Goal: Task Accomplishment & Management: Use online tool/utility

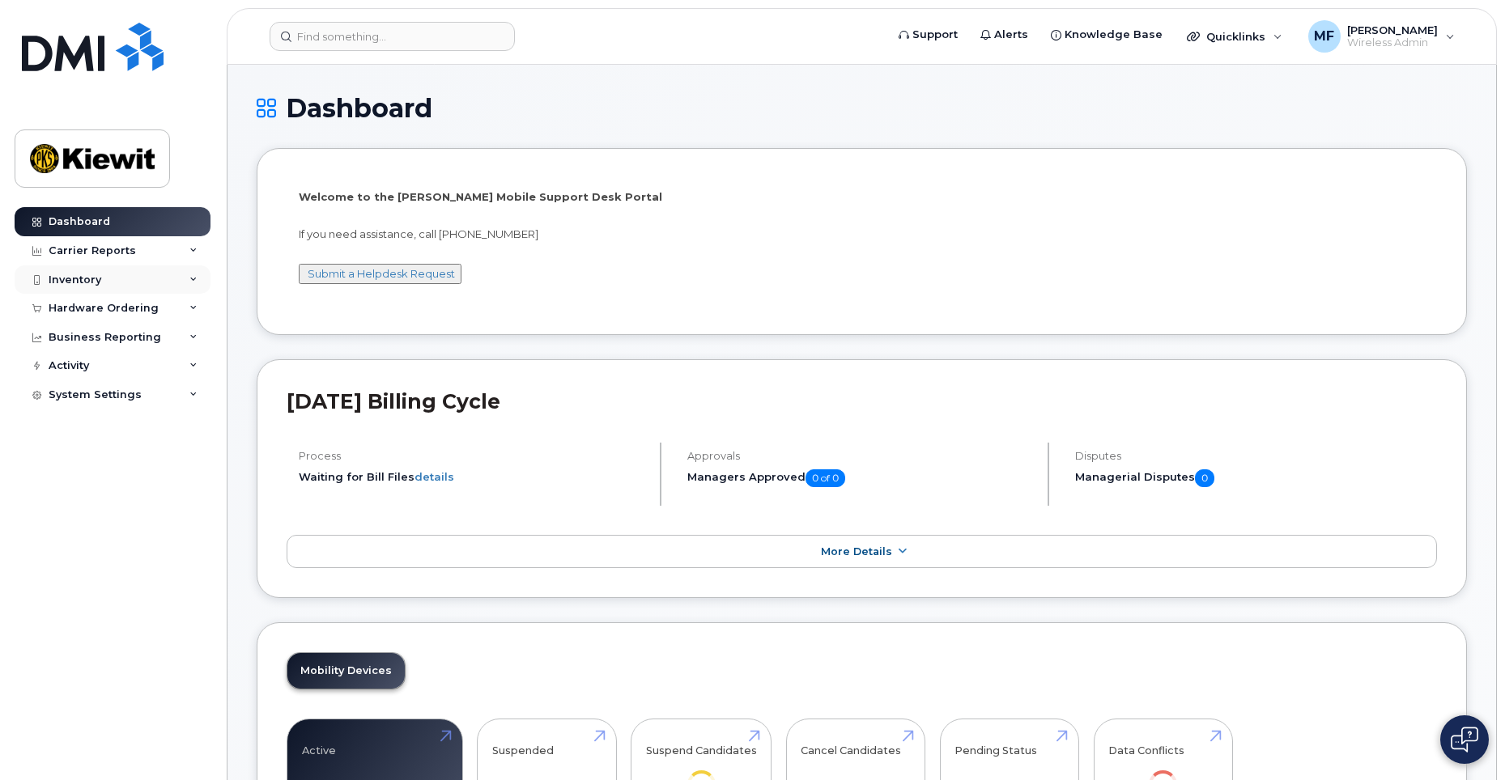
click at [61, 278] on div "Inventory" at bounding box center [75, 280] width 53 height 13
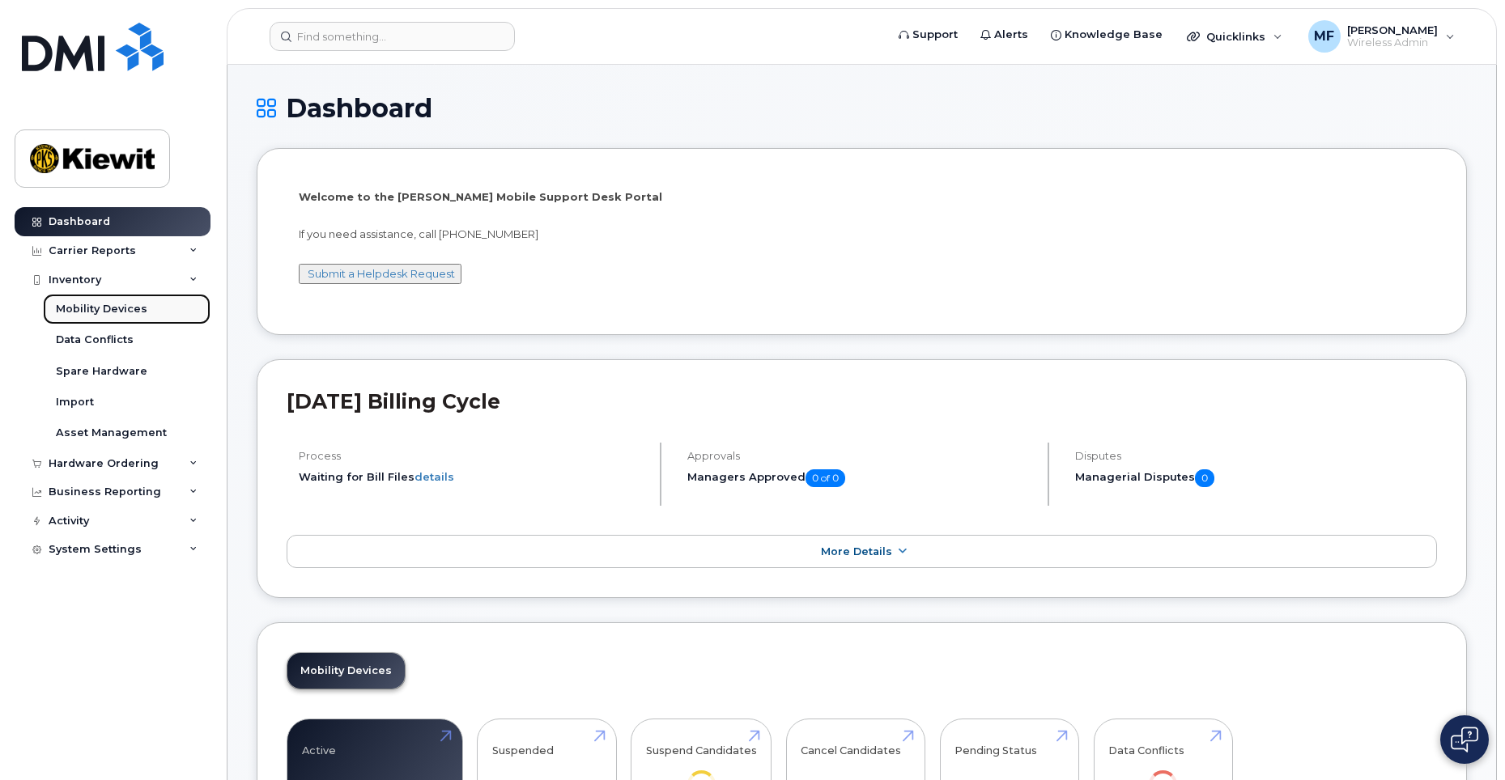
click at [118, 304] on div "Mobility Devices" at bounding box center [101, 309] width 91 height 15
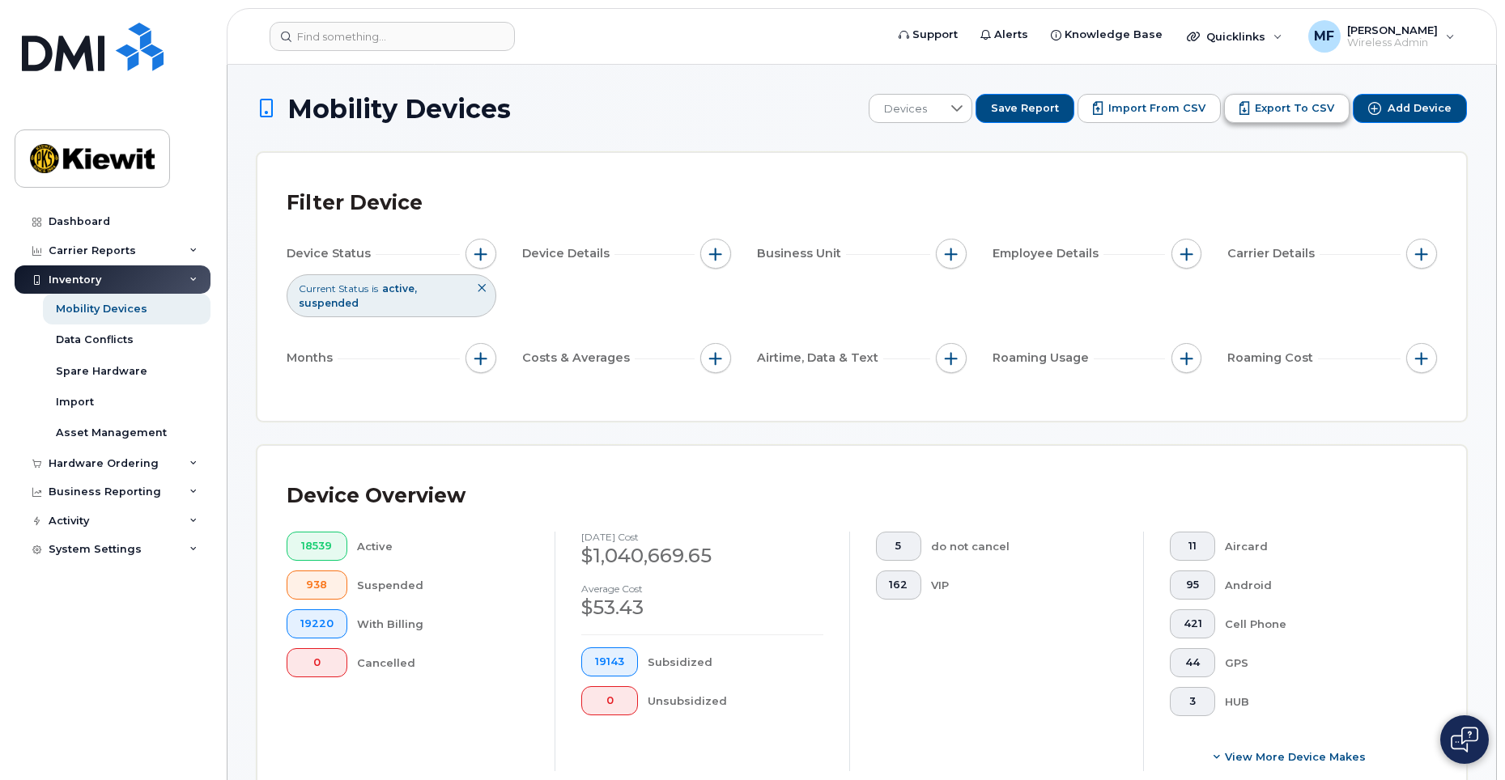
click at [1290, 111] on span "Export to CSV" at bounding box center [1294, 108] width 79 height 15
drag, startPoint x: 1174, startPoint y: 183, endPoint x: 1176, endPoint y: 129, distance: 54.3
click at [1173, 179] on div "Filter Device Device Status Current Status is active suspended Device Details B…" at bounding box center [861, 287] width 1209 height 268
click at [478, 257] on span "button" at bounding box center [480, 254] width 13 height 13
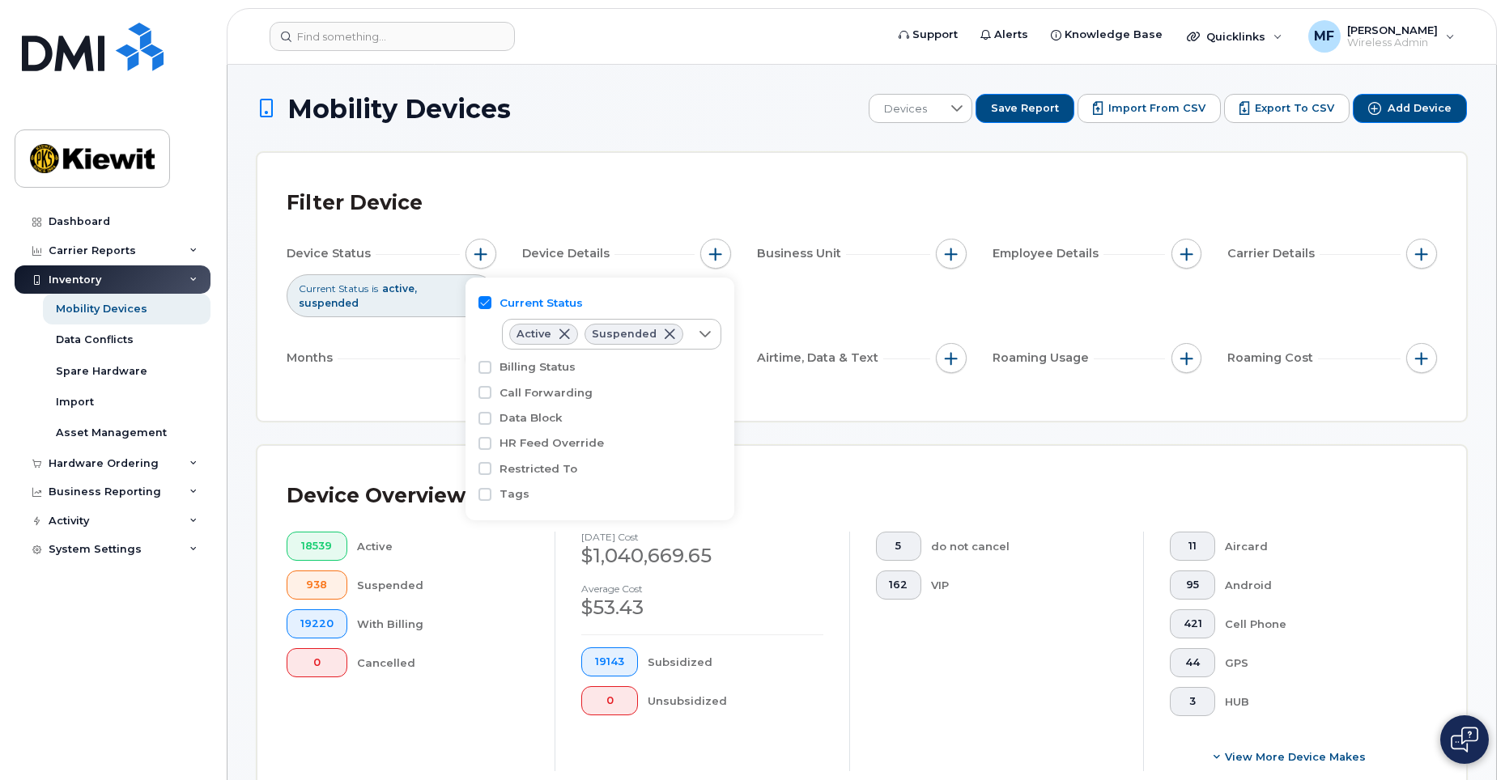
click at [852, 321] on div "Device Status Current Status is active suspended Device Details Business Unit E…" at bounding box center [862, 309] width 1150 height 141
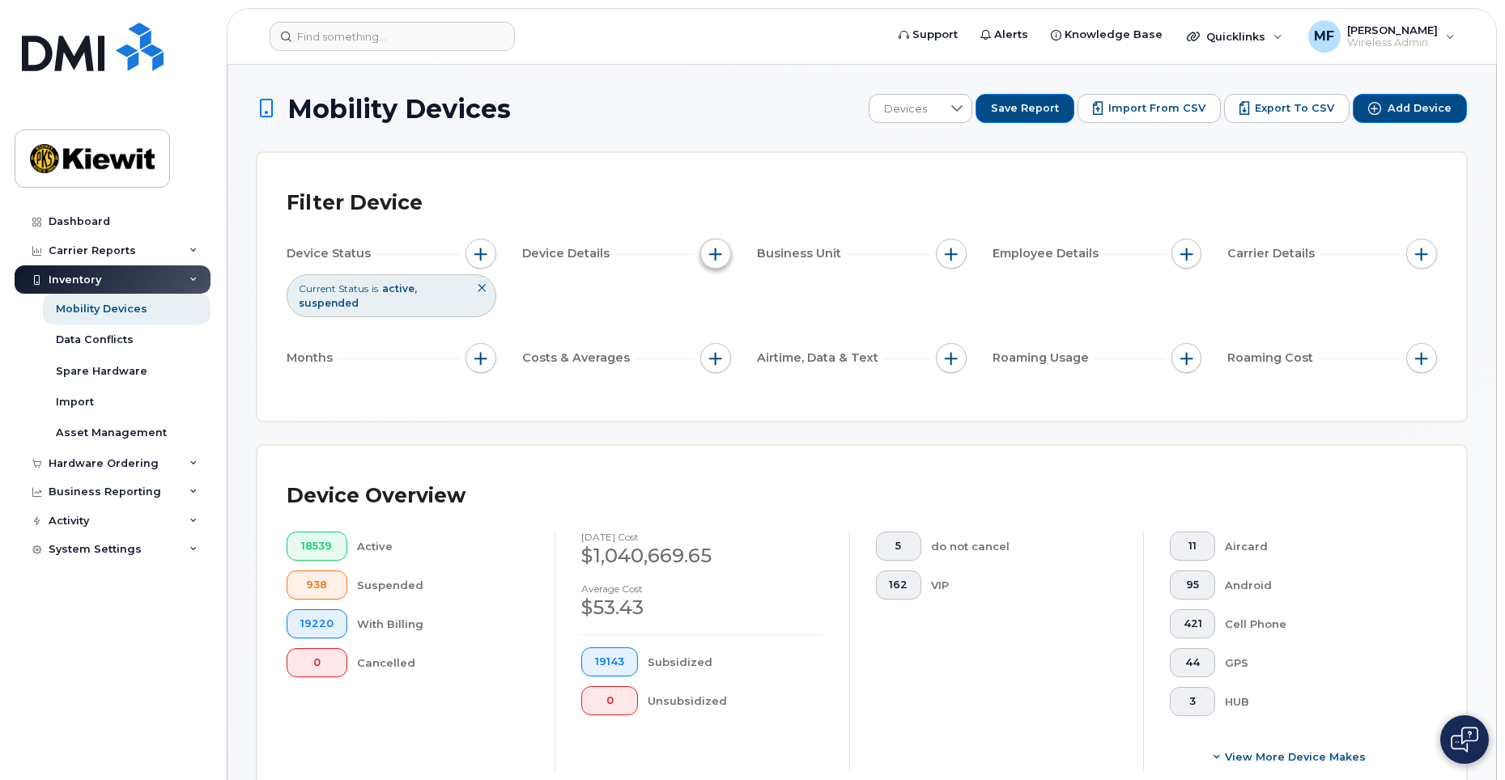
click at [711, 256] on span "button" at bounding box center [715, 254] width 13 height 13
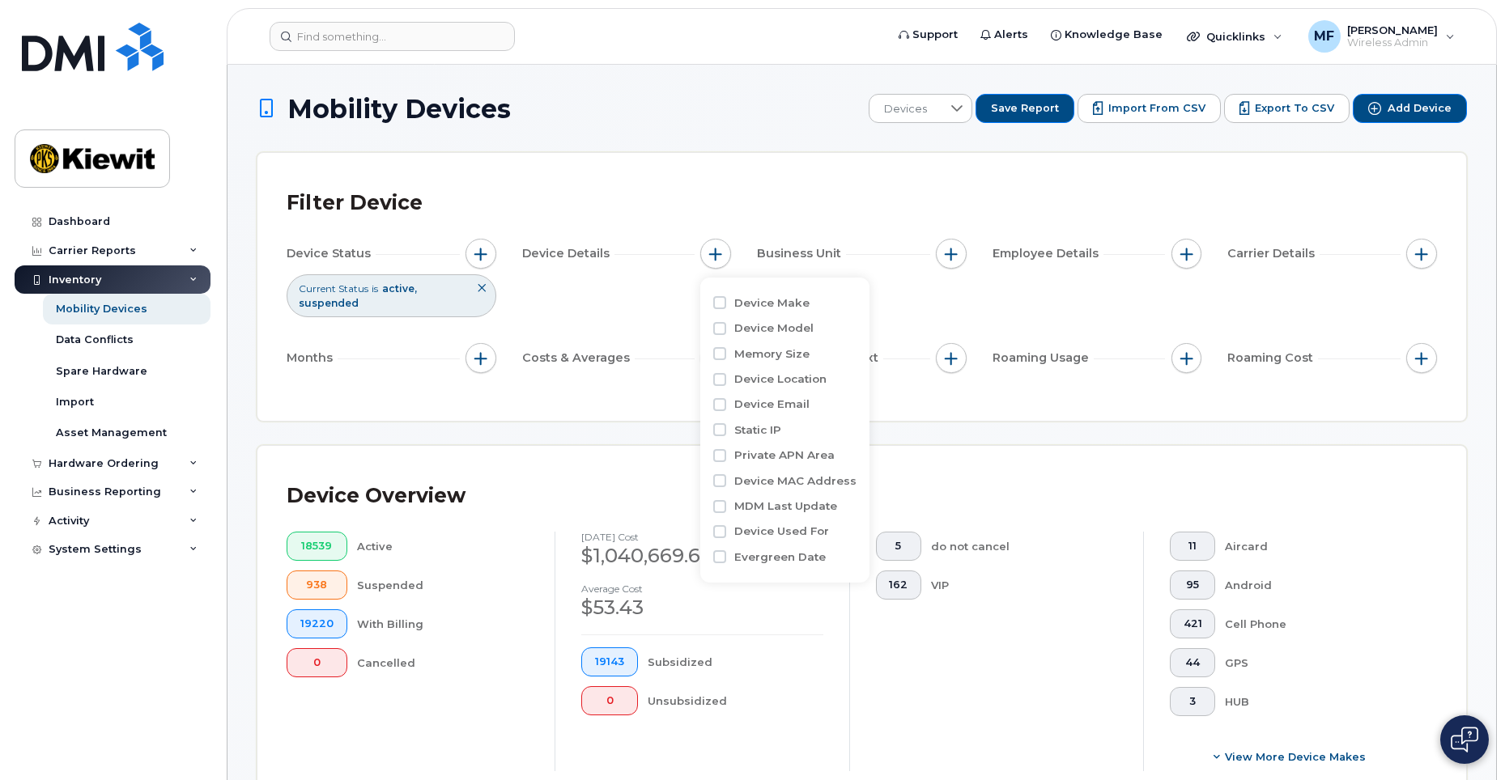
click at [897, 310] on div "Device Status Current Status is active suspended Device Details Business Unit E…" at bounding box center [862, 309] width 1150 height 141
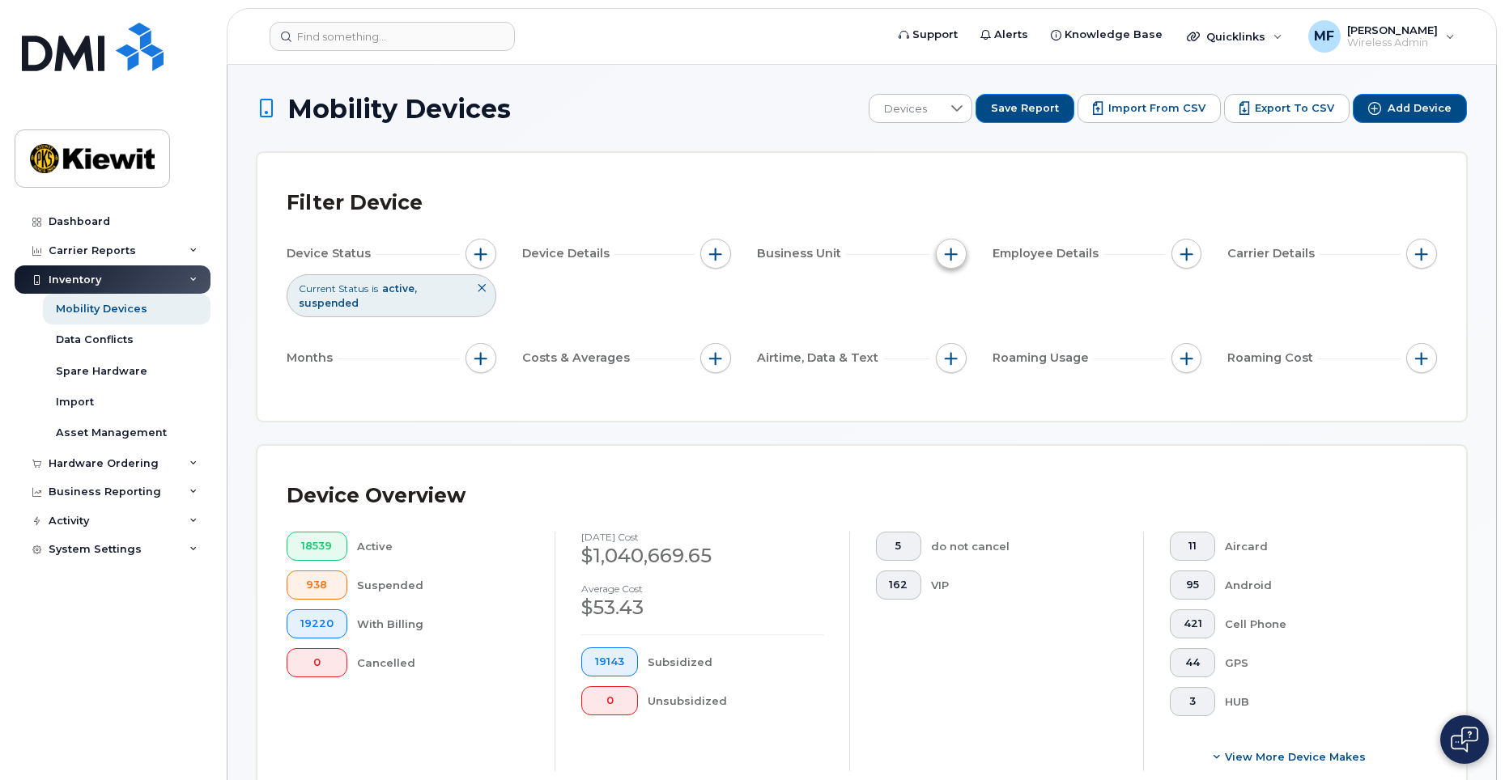
click at [952, 253] on span "button" at bounding box center [951, 254] width 13 height 13
click at [1010, 334] on label "Cost Center" at bounding box center [1004, 328] width 68 height 15
click at [962, 334] on input "Cost Center" at bounding box center [955, 328] width 13 height 13
checkbox input "true"
click at [1001, 429] on label "Profit Center" at bounding box center [1007, 426] width 74 height 15
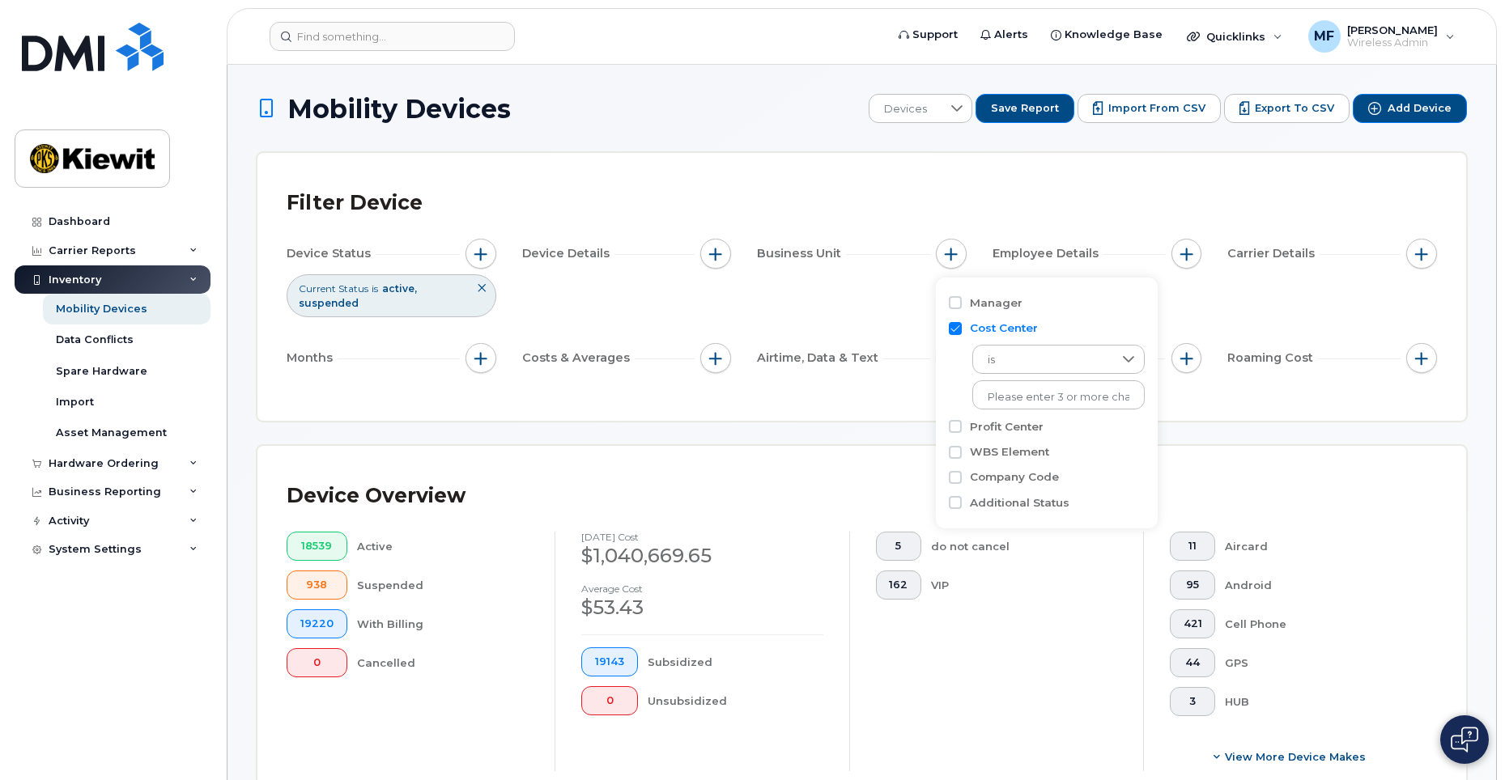
click at [962, 429] on input "Profit Center" at bounding box center [955, 426] width 13 height 13
checkbox input "true"
click at [958, 547] on input "Company Code" at bounding box center [955, 550] width 13 height 13
checkbox input "true"
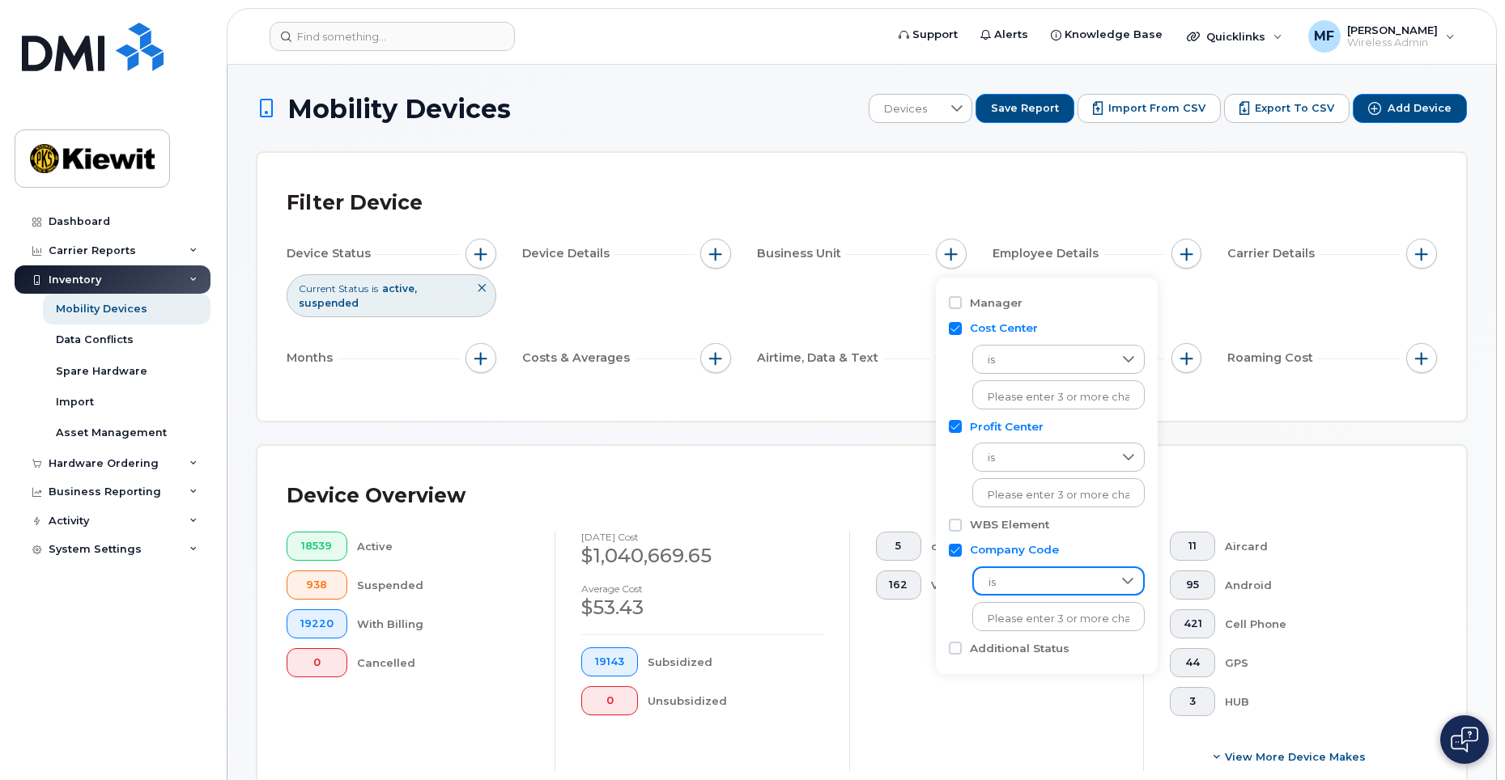
click at [1025, 579] on span "is" at bounding box center [1043, 582] width 138 height 29
click at [1056, 592] on span "is" at bounding box center [1043, 582] width 138 height 29
click at [956, 330] on input "Cost Center" at bounding box center [955, 328] width 13 height 13
checkbox input "false"
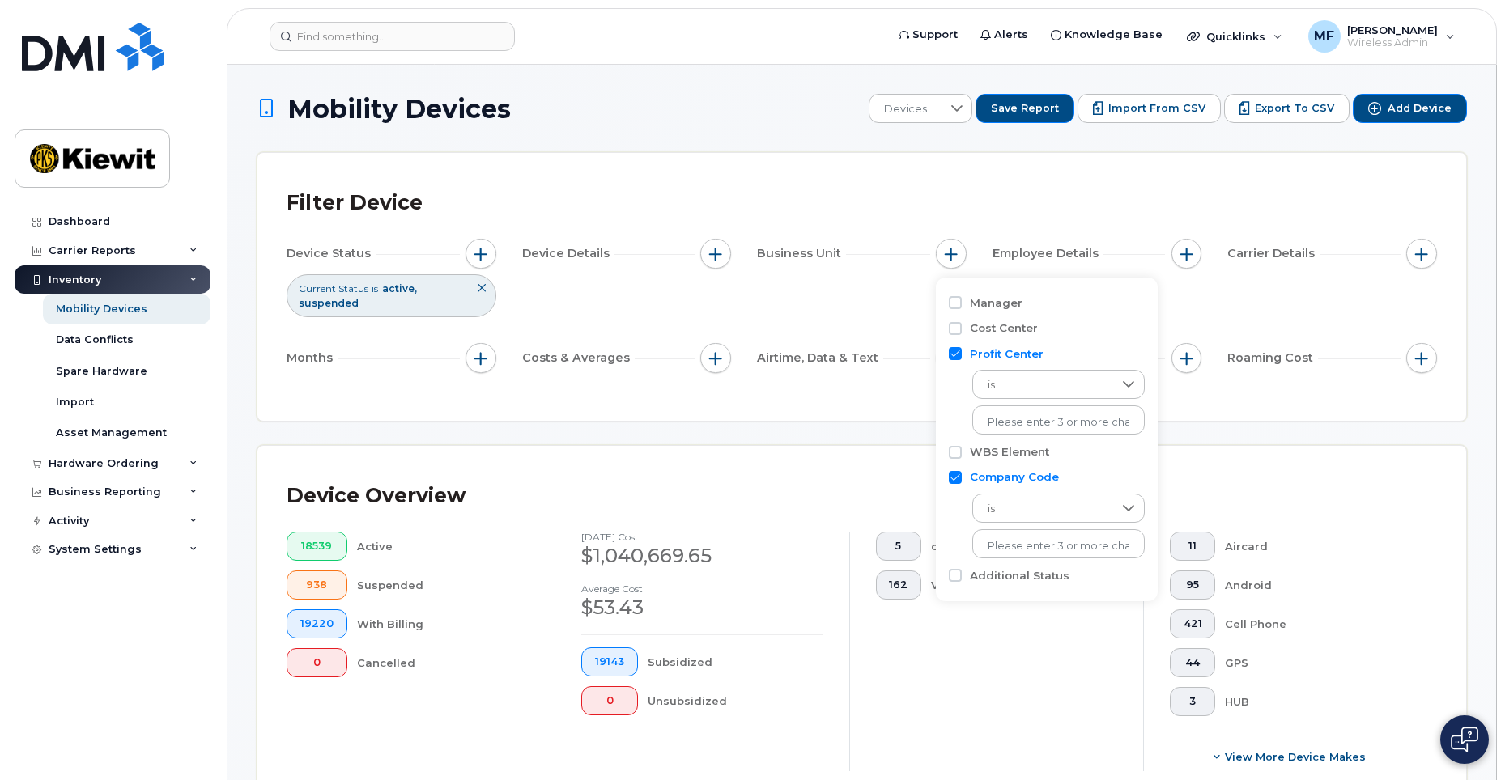
click at [955, 351] on input "Profit Center" at bounding box center [955, 353] width 13 height 13
checkbox input "false"
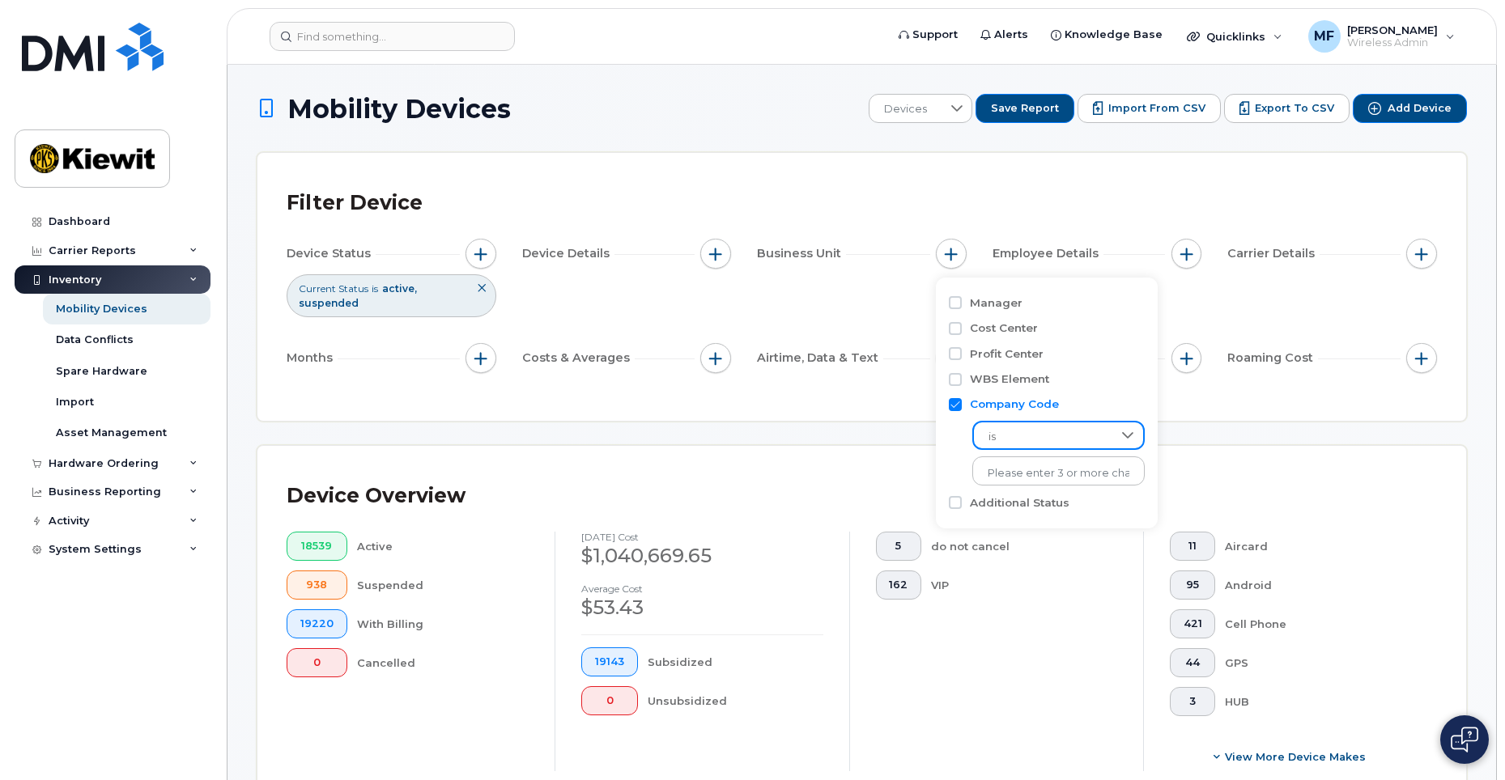
click at [1018, 429] on span "is" at bounding box center [1043, 437] width 138 height 29
click at [1123, 436] on icon at bounding box center [1128, 435] width 11 height 6
click at [1097, 469] on input "text" at bounding box center [1059, 473] width 142 height 15
type input "1354"
click at [999, 501] on li "1354" at bounding box center [1050, 507] width 156 height 30
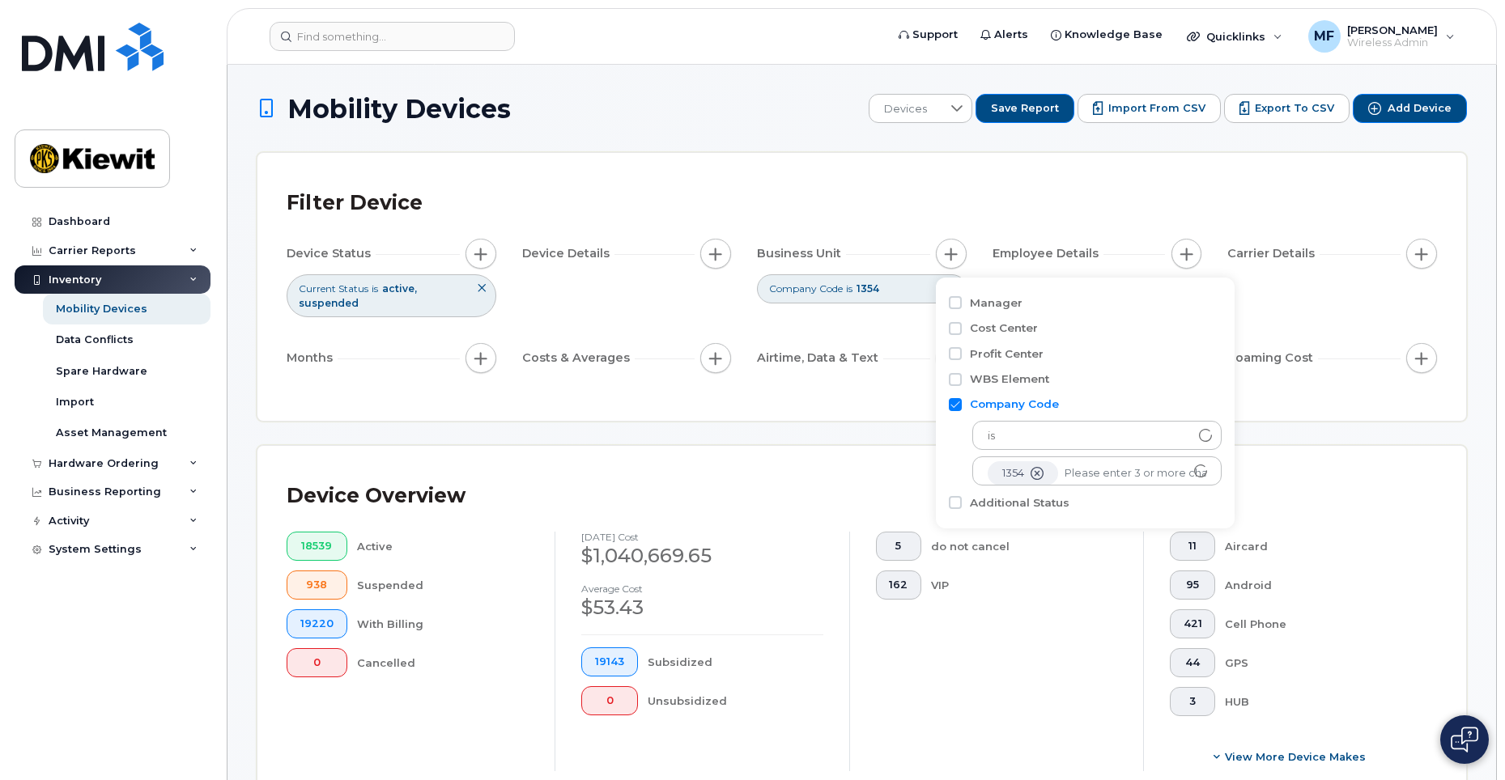
click at [1381, 295] on div "Device Status Current Status is active suspended Device Details Business Unit C…" at bounding box center [862, 309] width 1150 height 141
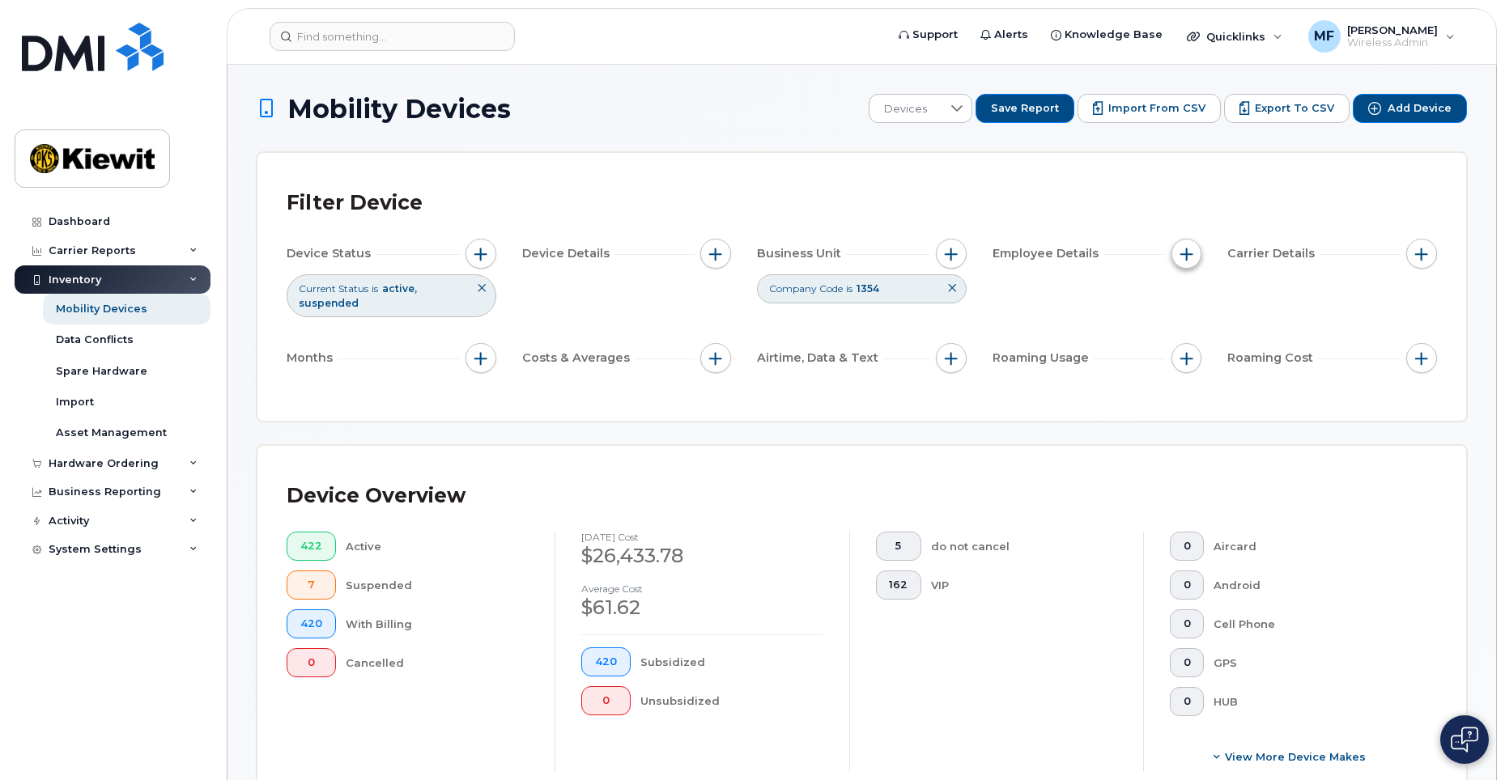
click at [1194, 258] on button "button" at bounding box center [1186, 254] width 31 height 31
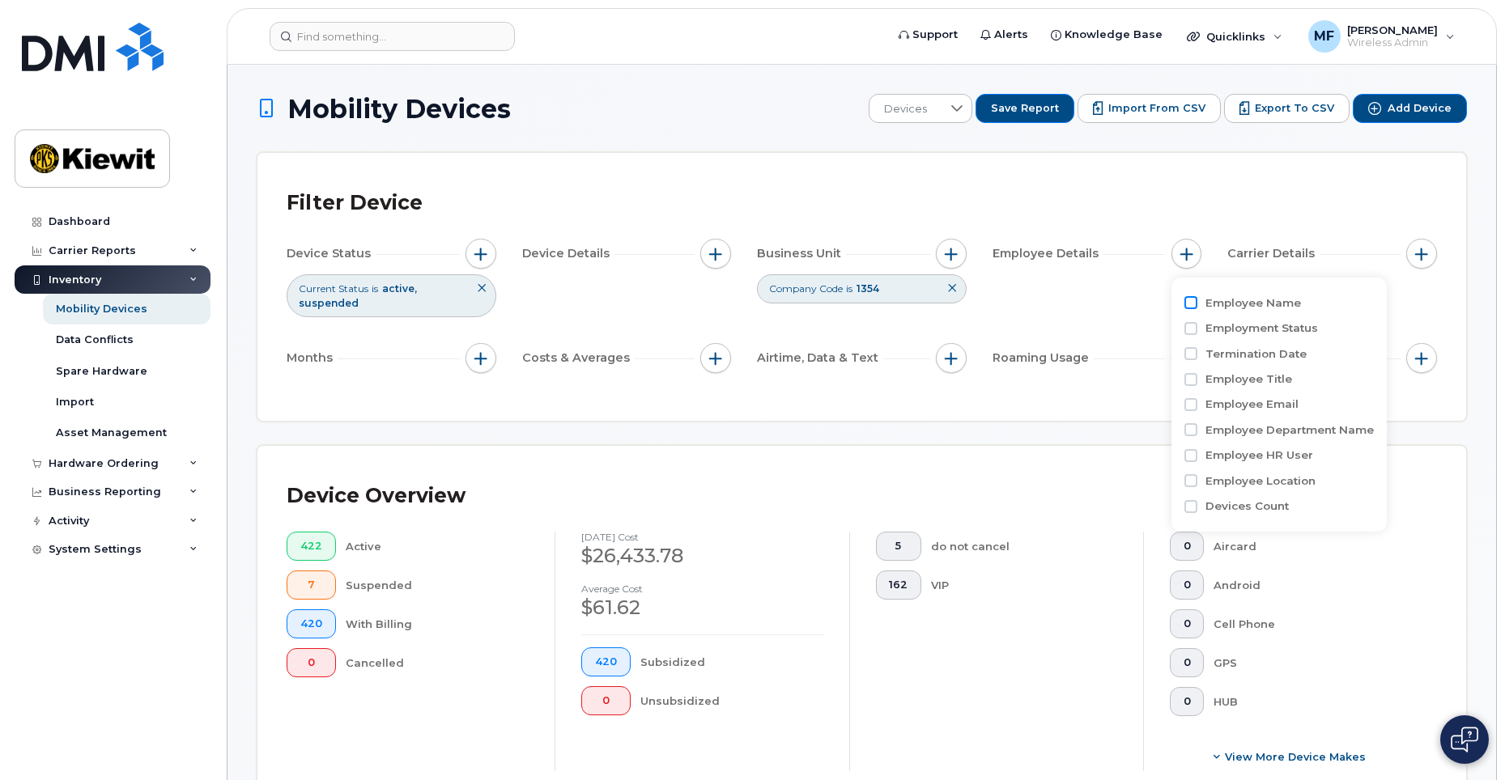
click at [1193, 306] on input "Employee Name" at bounding box center [1190, 302] width 13 height 13
checkbox input "true"
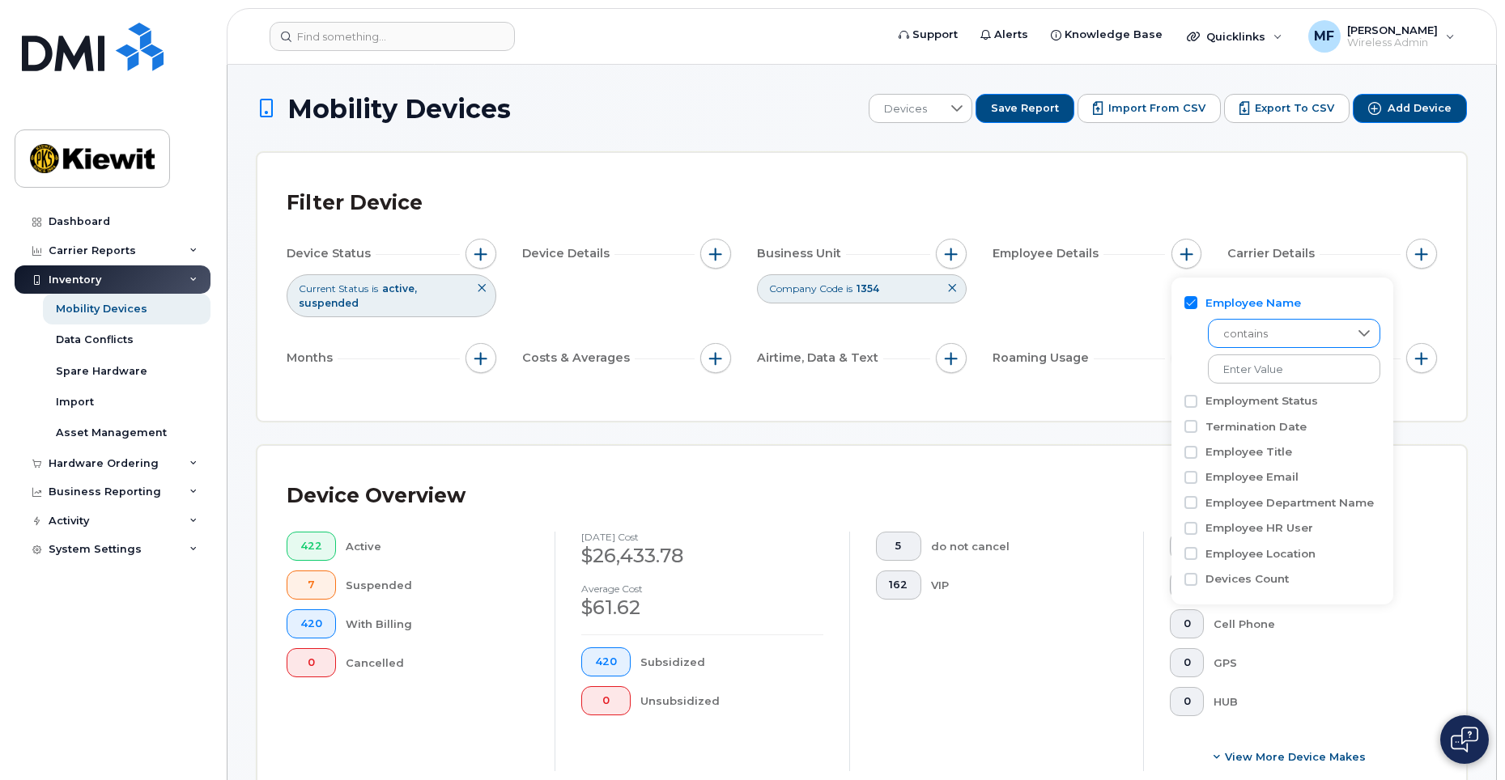
click at [1359, 332] on icon at bounding box center [1363, 333] width 11 height 6
click at [1146, 369] on div "Roaming Usage" at bounding box center [1098, 358] width 210 height 31
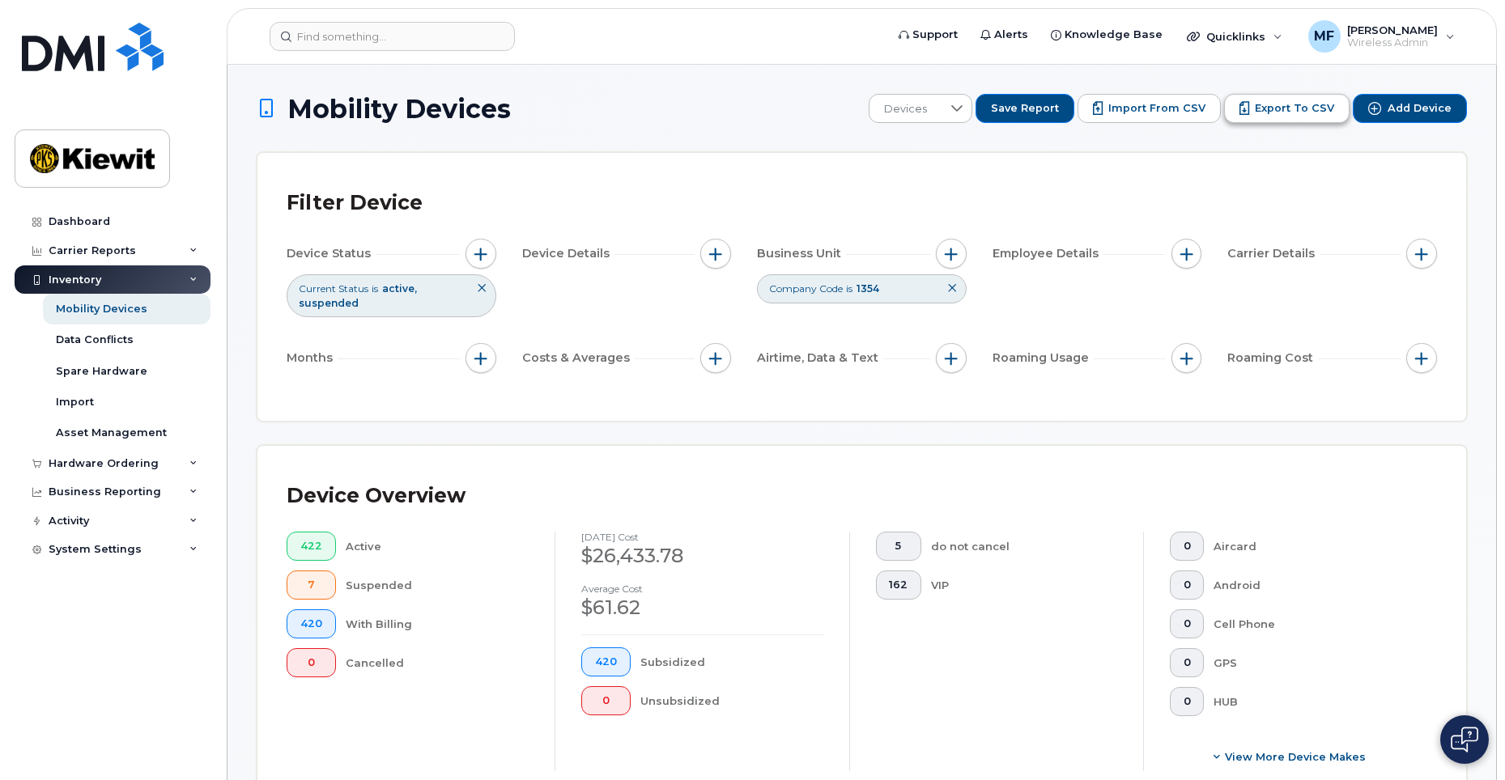
click at [1279, 103] on span "Export to CSV" at bounding box center [1294, 108] width 79 height 15
click at [865, 215] on div "Filter Device" at bounding box center [862, 203] width 1150 height 42
